Goal: Use online tool/utility

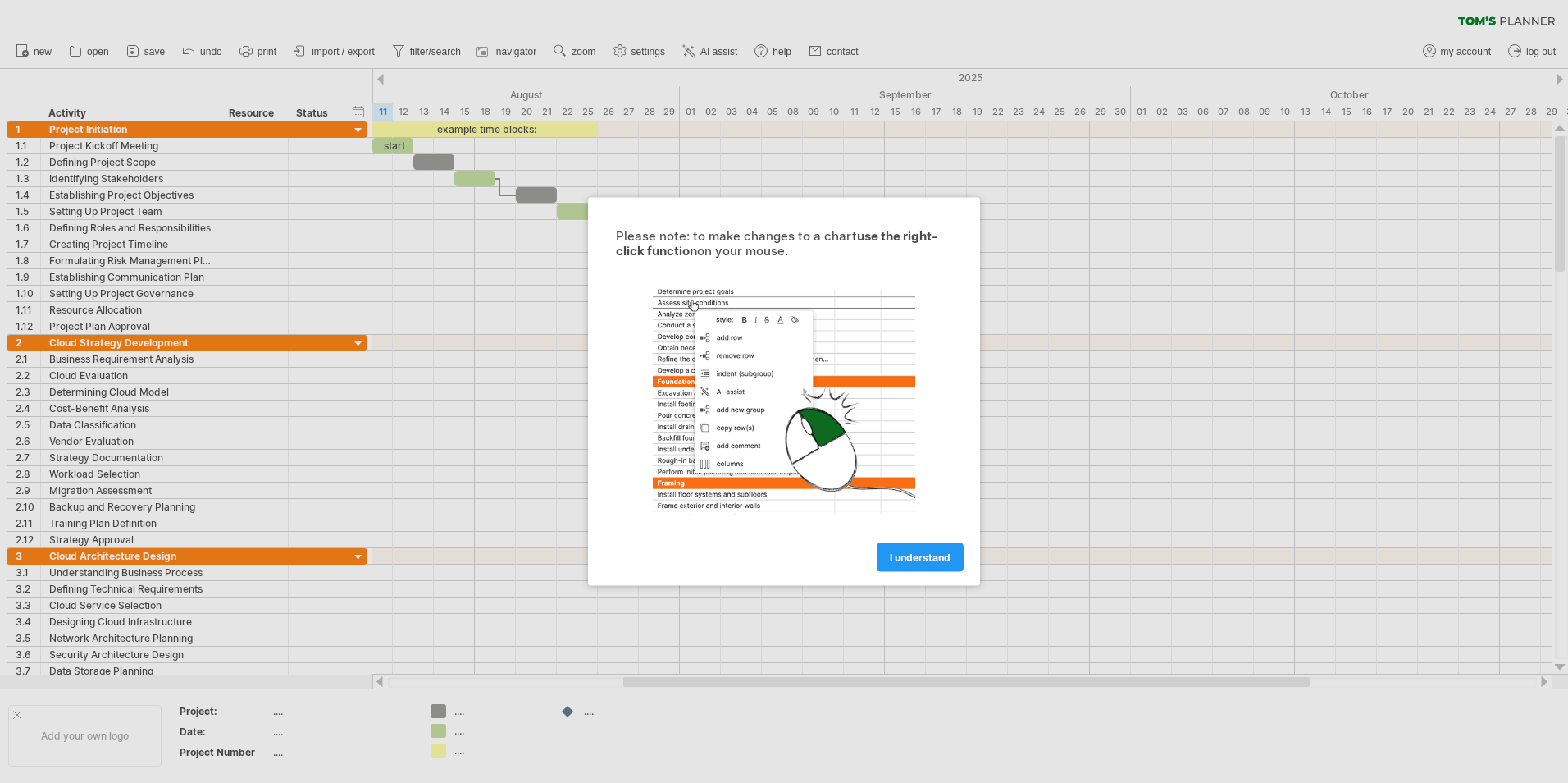
click at [923, 550] on link "I understand" at bounding box center [919, 557] width 87 height 28
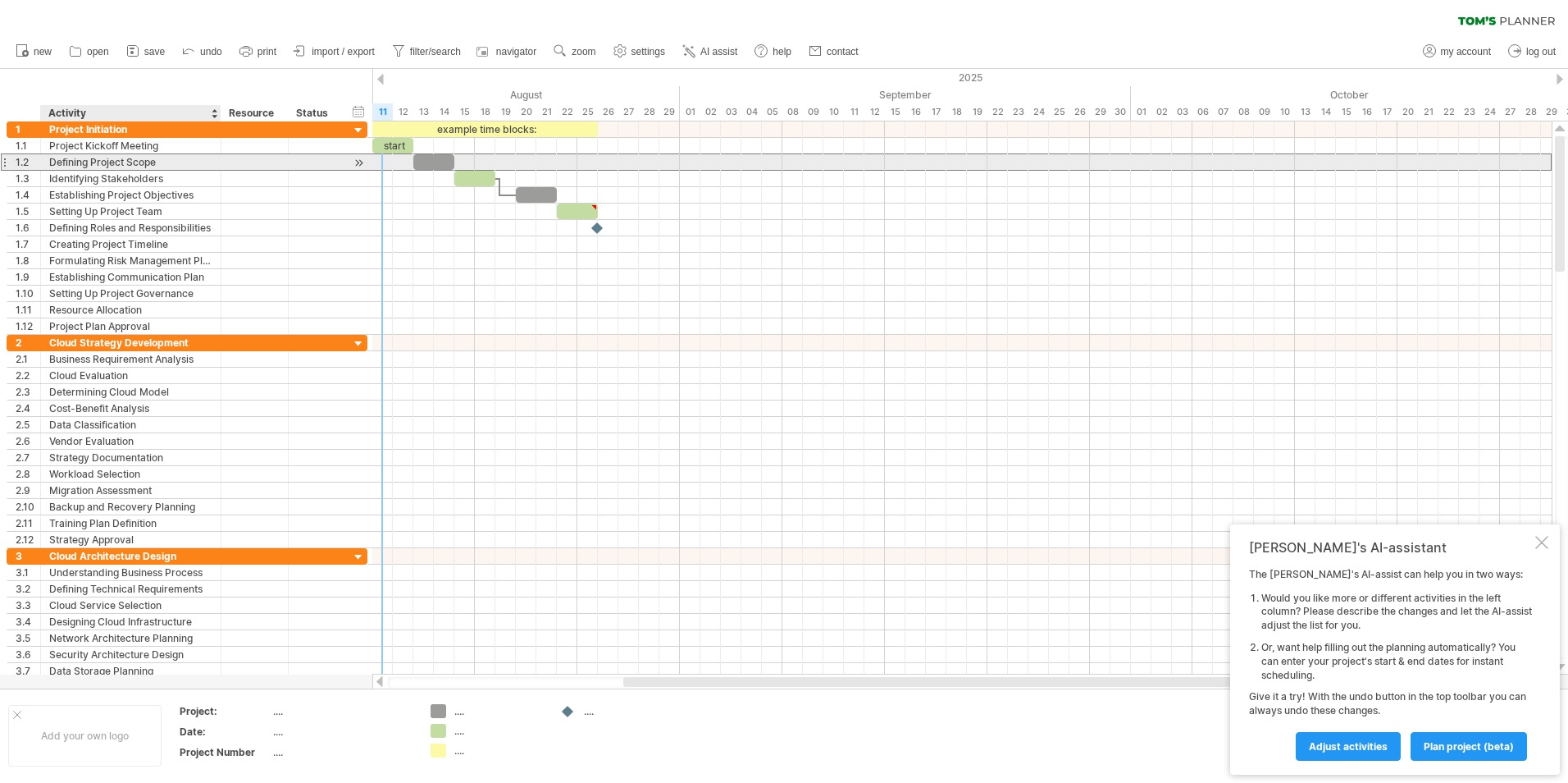
click at [221, 154] on div at bounding box center [255, 162] width 67 height 15
click at [149, 163] on div "Defining Project Scope" at bounding box center [131, 162] width 163 height 15
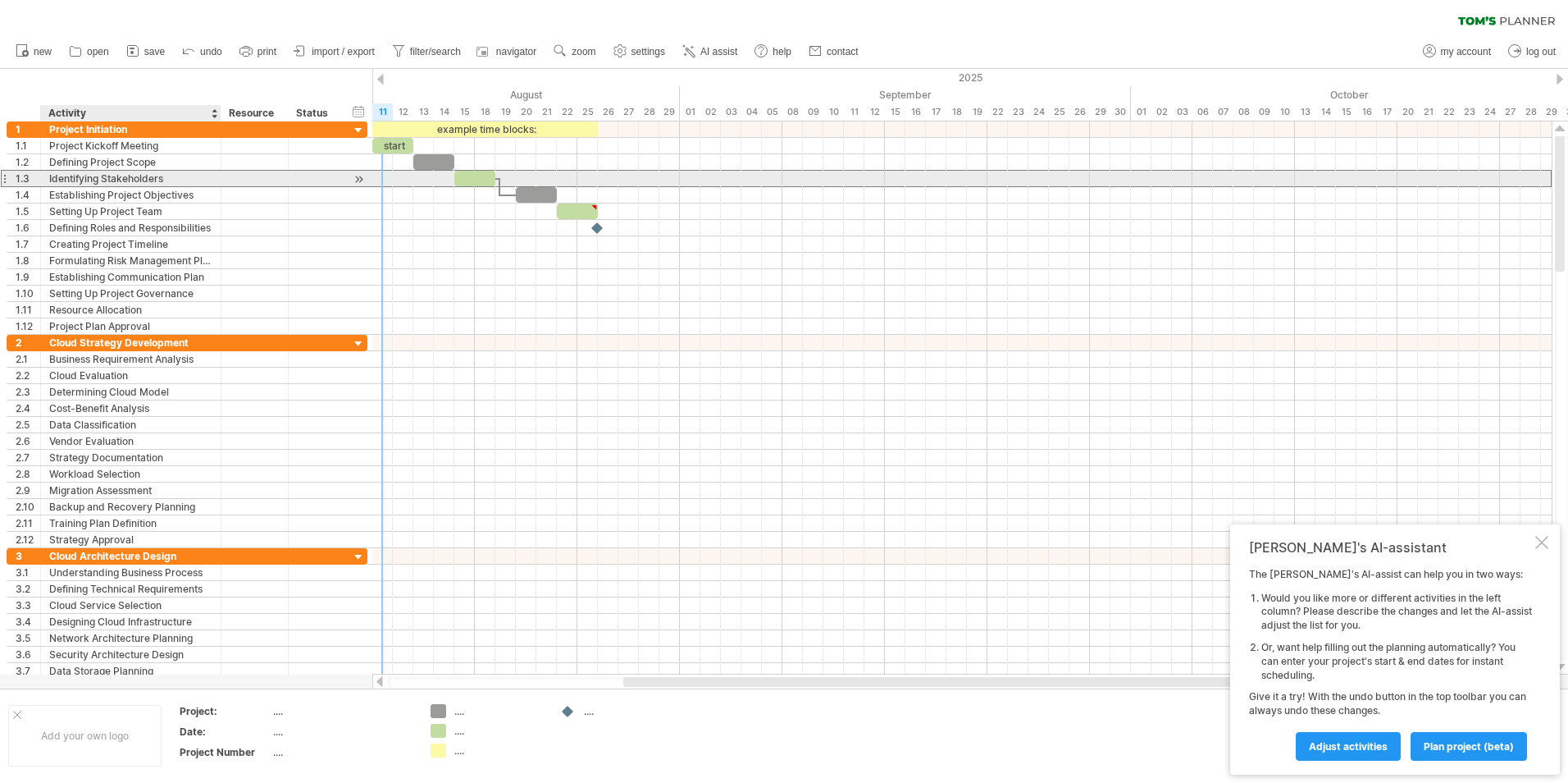
click at [115, 180] on div "Identifying Stakeholders" at bounding box center [131, 178] width 163 height 15
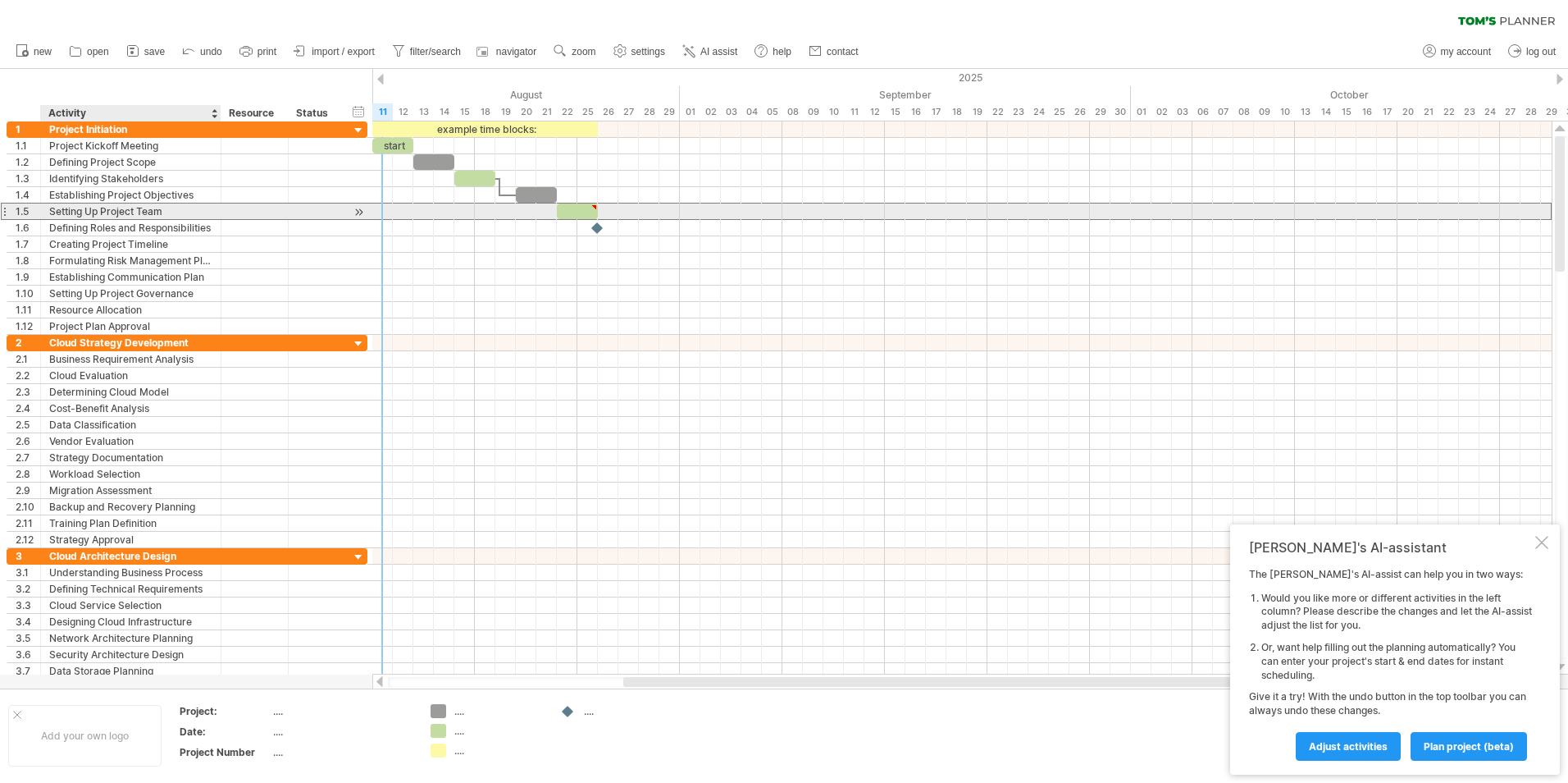
click at [114, 210] on div "Setting Up Project Team" at bounding box center [131, 211] width 163 height 15
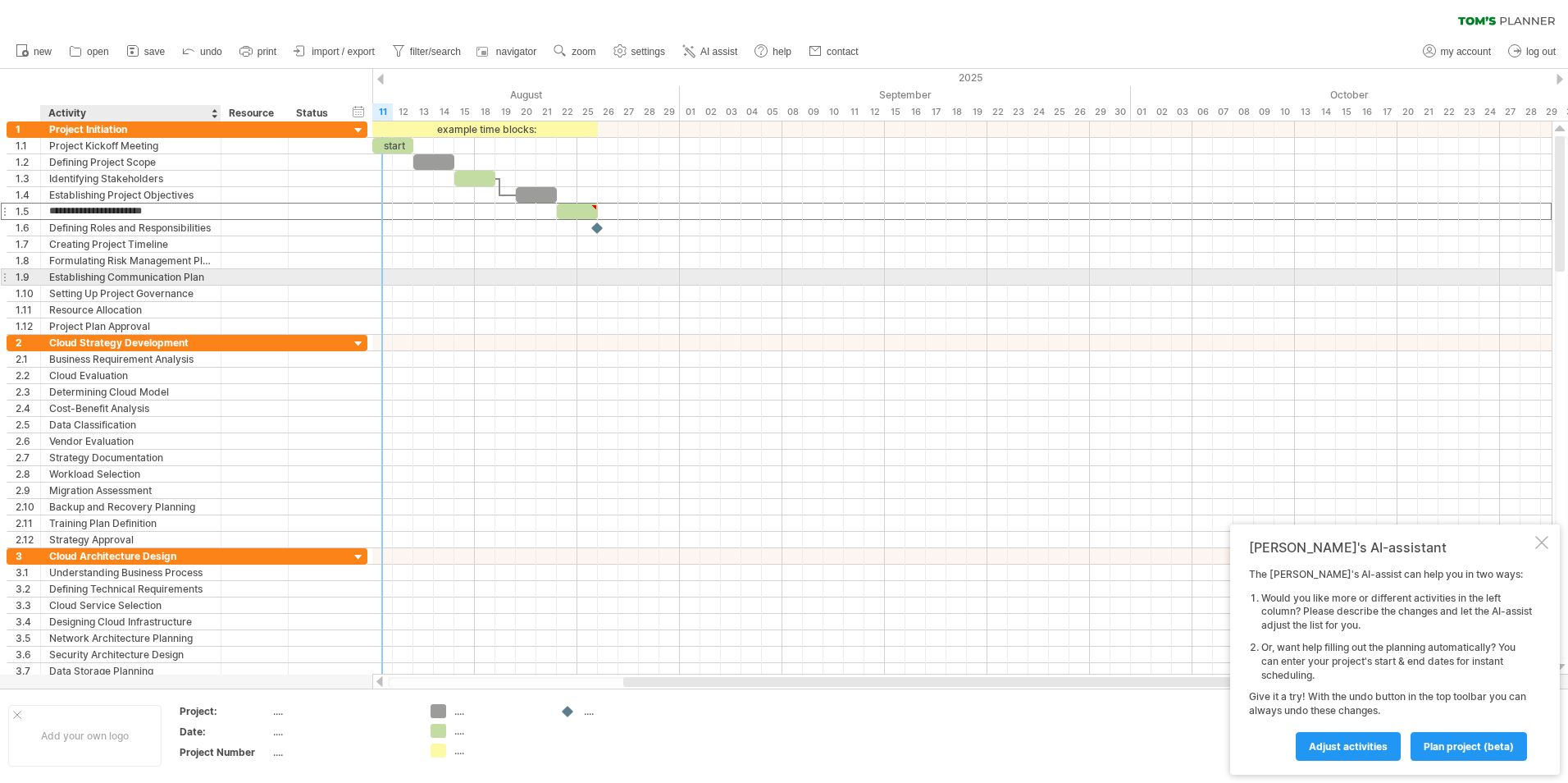
click at [109, 274] on div "Establishing Communication Plan" at bounding box center [131, 277] width 163 height 15
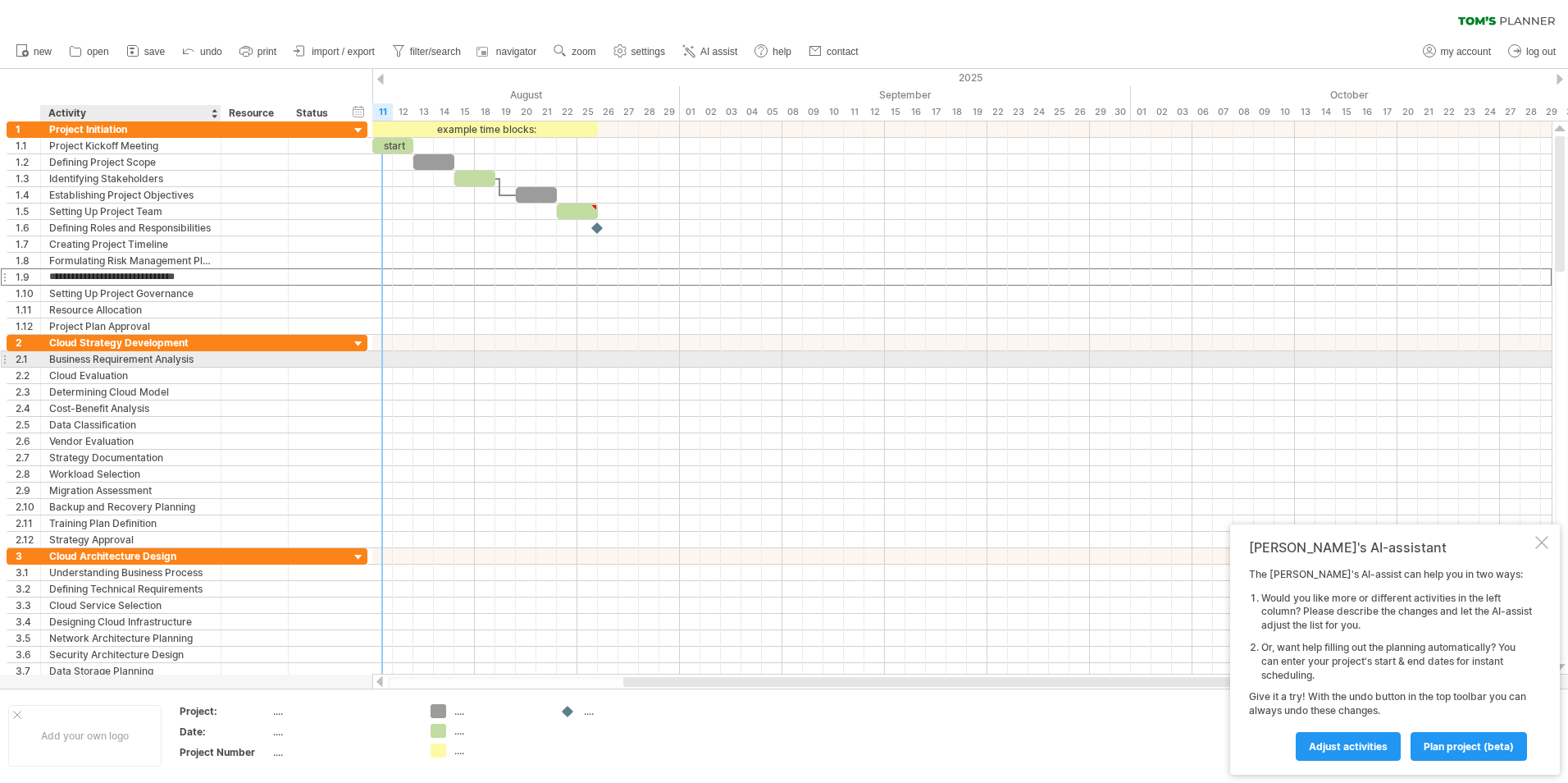
click at [92, 364] on div "Business Requirement Analysis" at bounding box center [131, 359] width 163 height 15
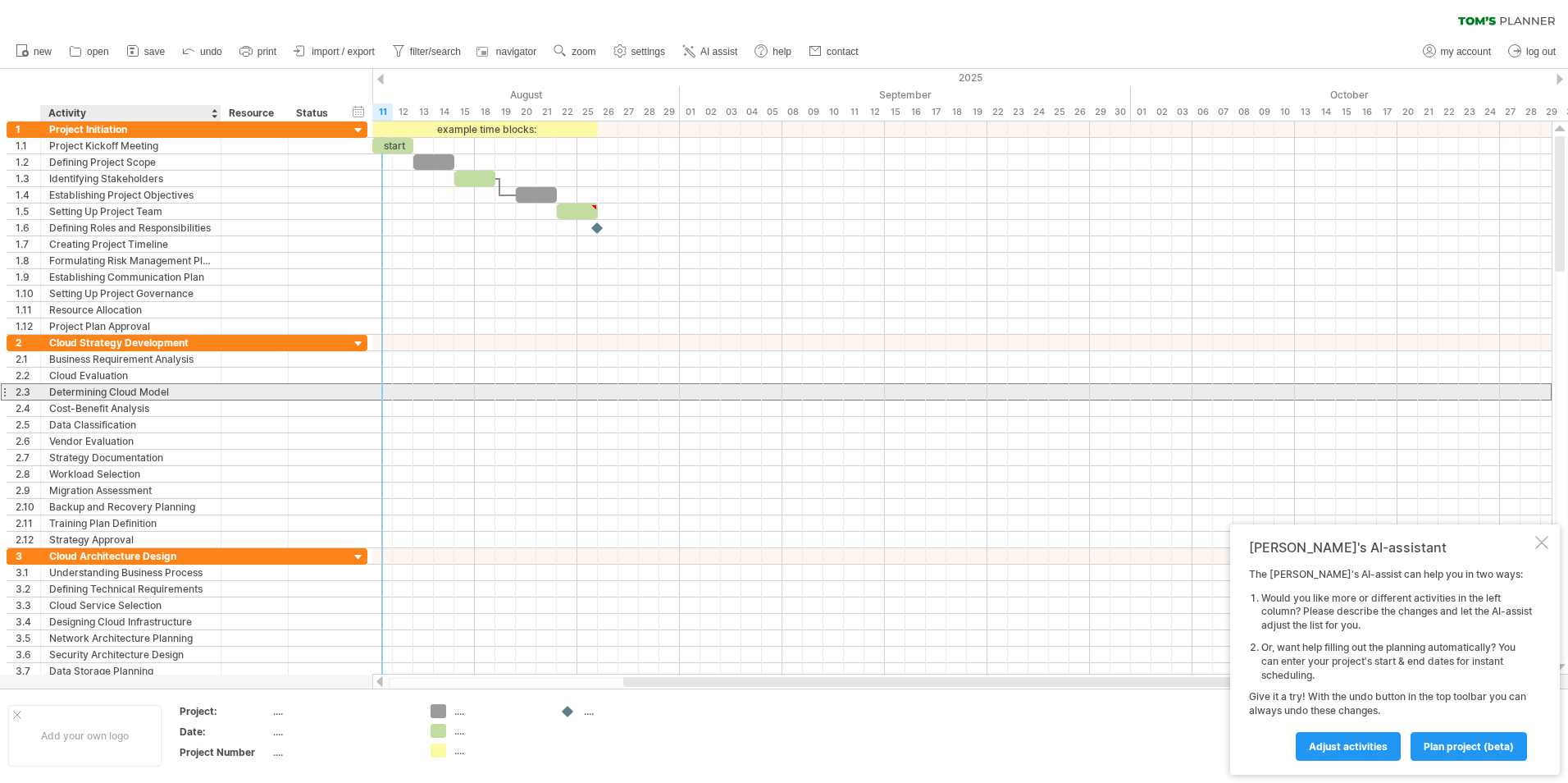
click at [90, 388] on div "Determining Cloud Model" at bounding box center [131, 392] width 163 height 15
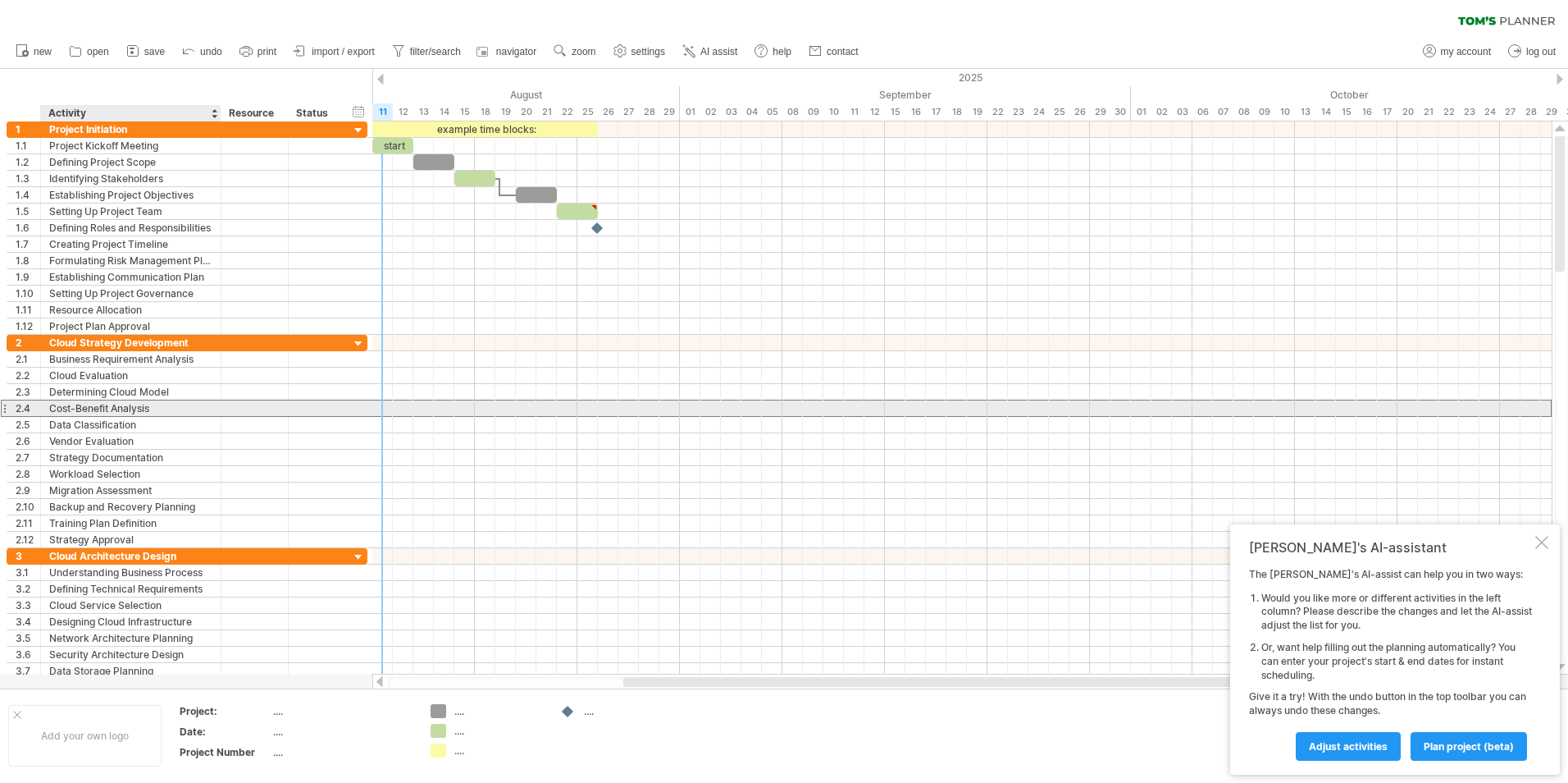
click at [90, 413] on div "Cost-Benefit Analysis" at bounding box center [131, 408] width 163 height 15
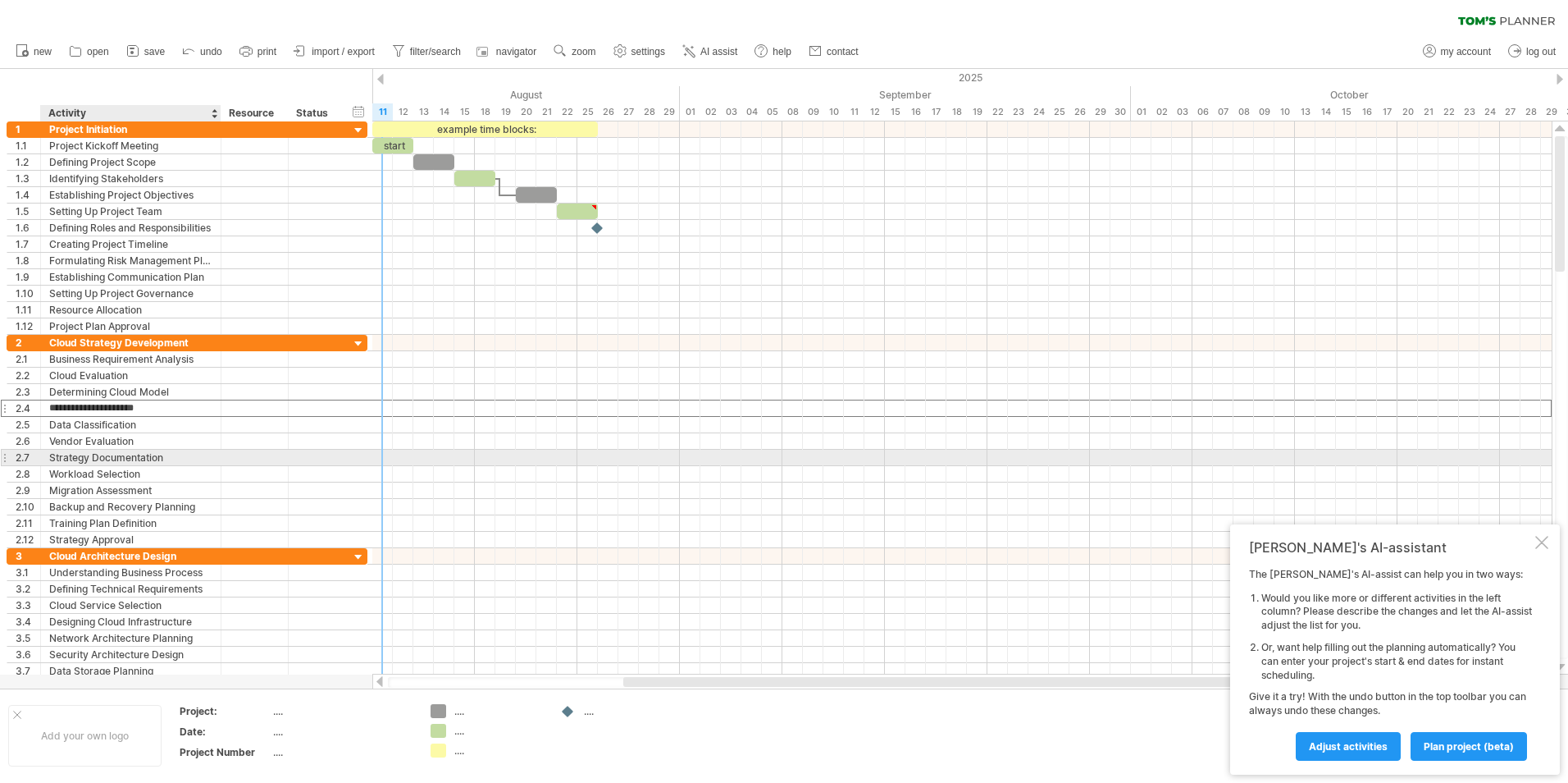
click at [96, 452] on div "Strategy Documentation" at bounding box center [131, 458] width 163 height 15
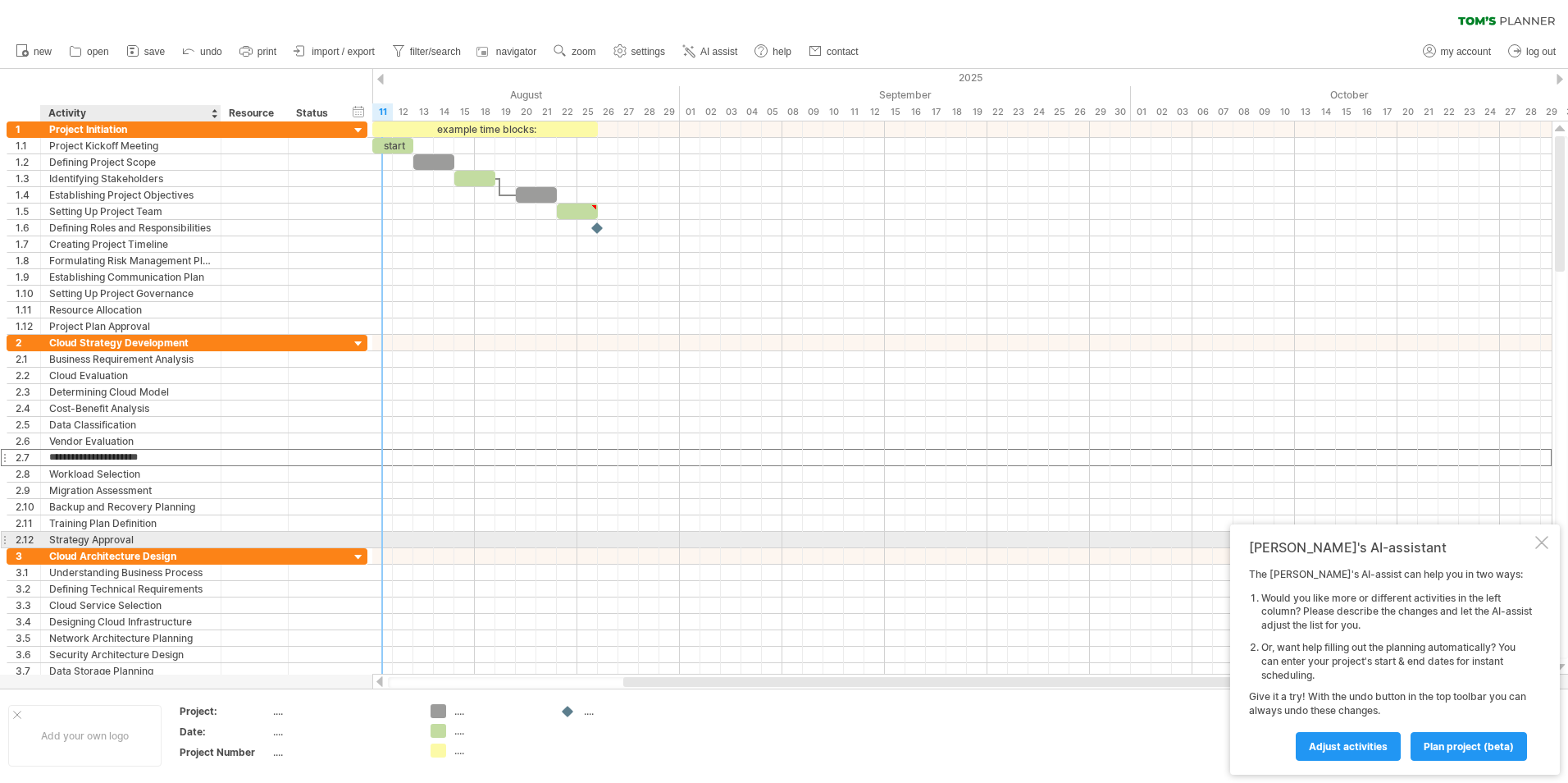
click at [102, 539] on div "Strategy Approval" at bounding box center [131, 539] width 163 height 15
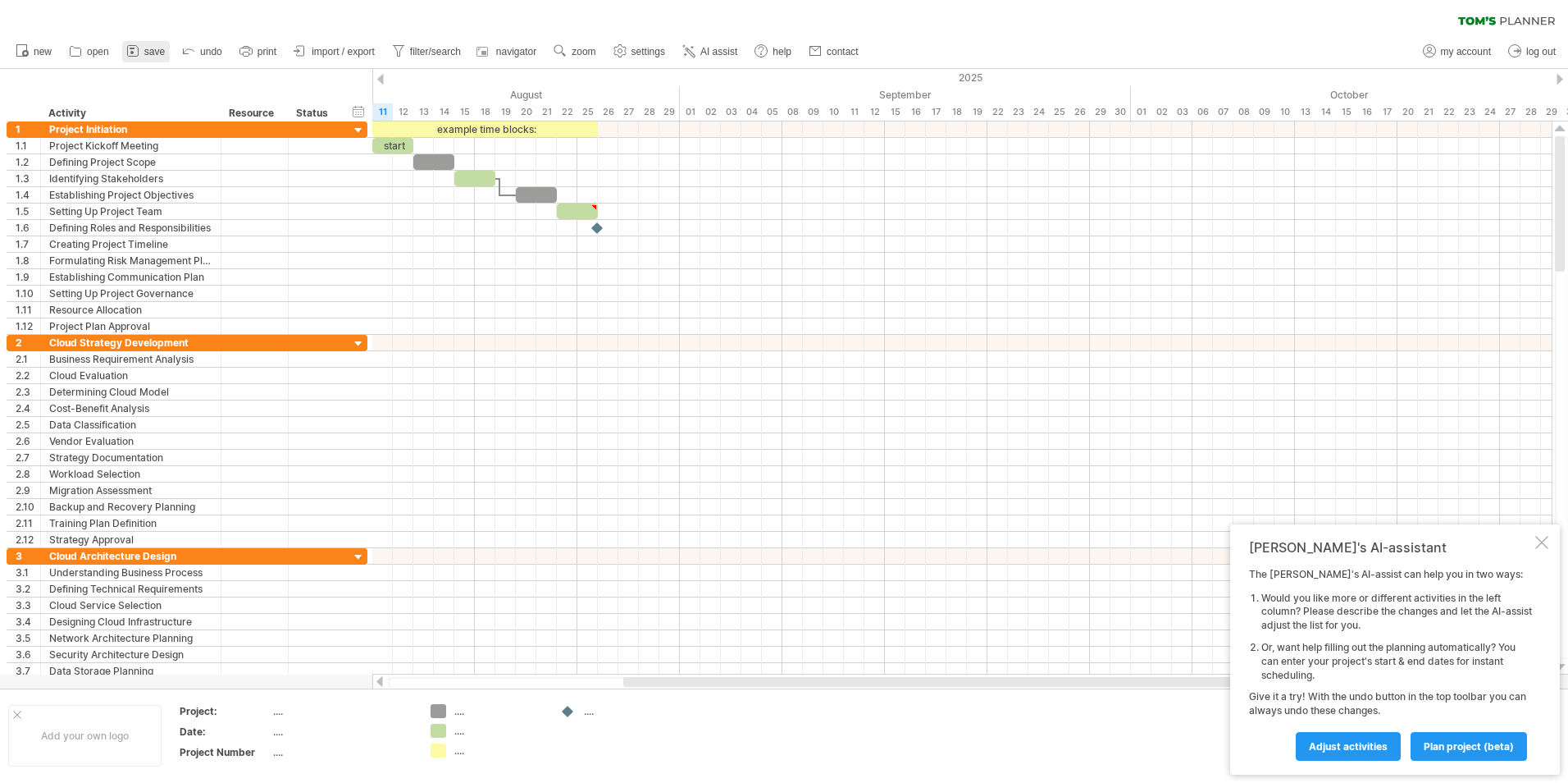
click at [156, 46] on span "save" at bounding box center [155, 51] width 21 height 11
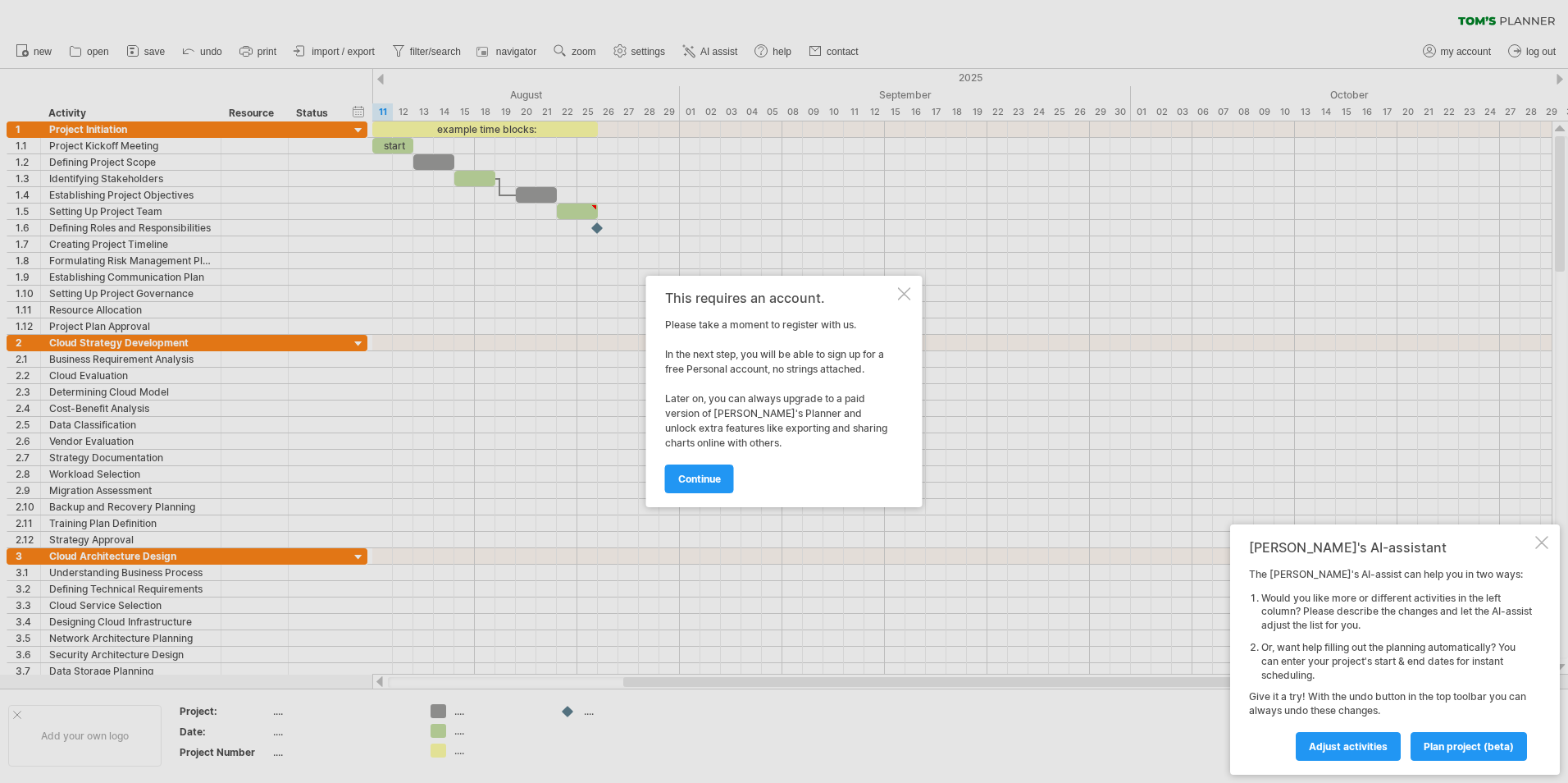
click at [903, 292] on div at bounding box center [904, 293] width 13 height 13
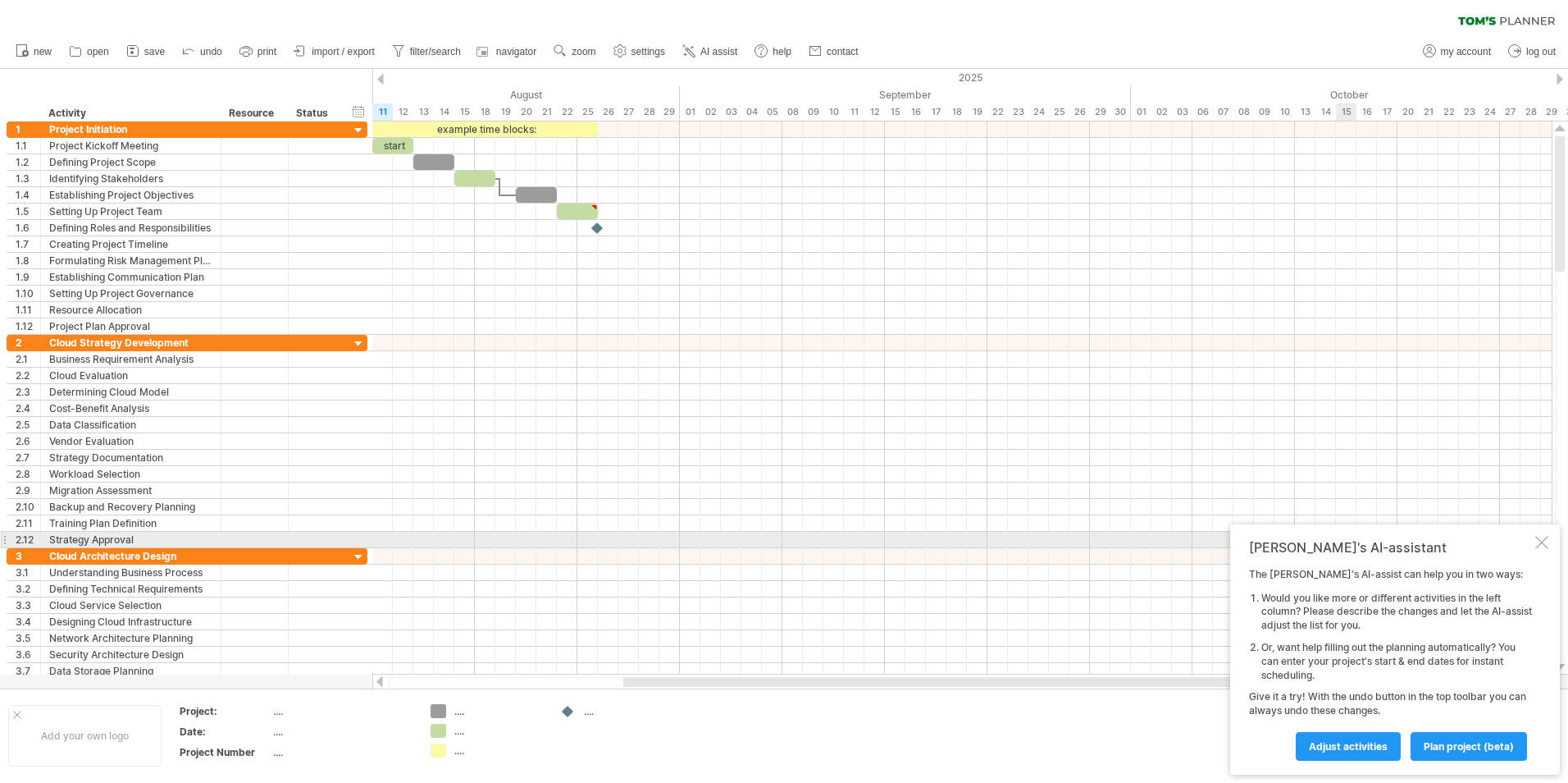
click at [1541, 546] on div at bounding box center [1541, 542] width 13 height 13
